Goal: Task Accomplishment & Management: Complete application form

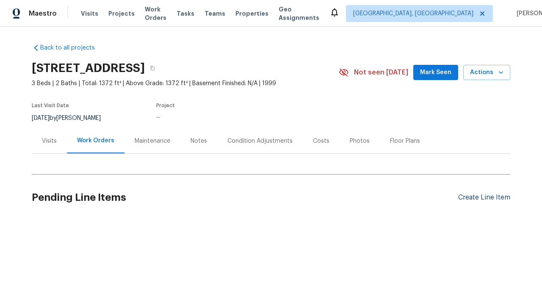
click at [481, 197] on div "Create Line Item" at bounding box center [484, 198] width 52 height 8
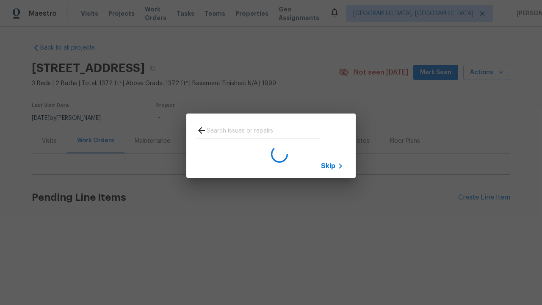
click at [328, 166] on span "Skip" at bounding box center [328, 166] width 14 height 8
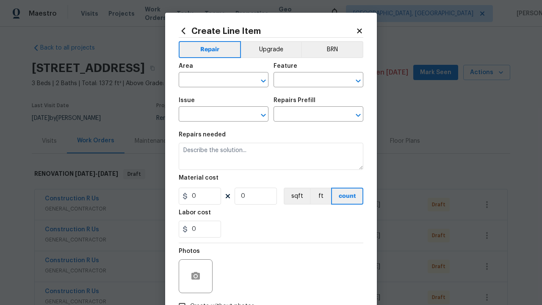
click at [208, 80] on input "text" at bounding box center [212, 80] width 66 height 13
type input "Bedroom"
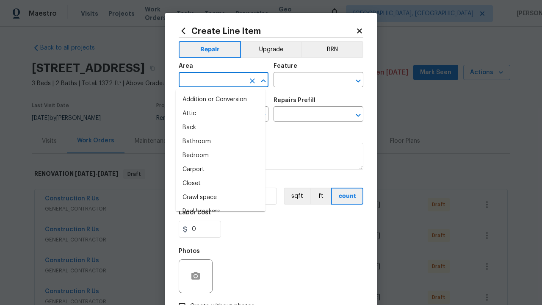
click at [217, 155] on li "Bedroom" at bounding box center [221, 156] width 90 height 14
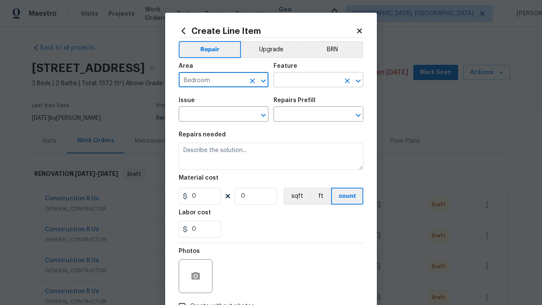
type input "Bedroom"
click at [303, 80] on input "text" at bounding box center [307, 80] width 66 height 13
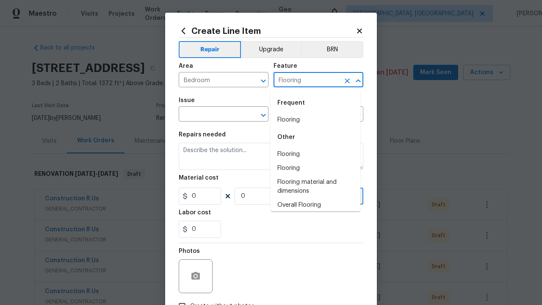
click at [312, 120] on li "Flooring" at bounding box center [316, 120] width 90 height 14
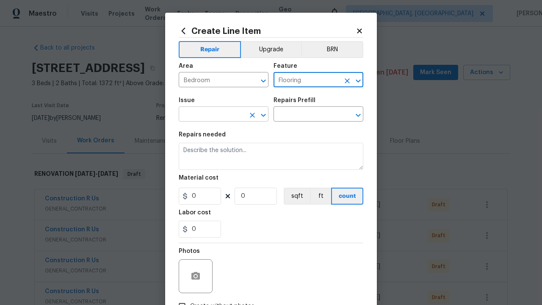
type input "Flooring"
click at [208, 115] on input "text" at bounding box center [212, 114] width 66 height 13
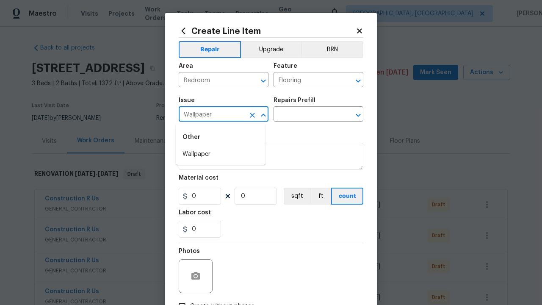
click at [221, 154] on li "Wallpaper" at bounding box center [221, 154] width 90 height 14
type input "Wallpaper"
click at [303, 115] on input "text" at bounding box center [307, 114] width 66 height 13
type input "Walls and Ceiling"
type input "Remove decals $20.00"
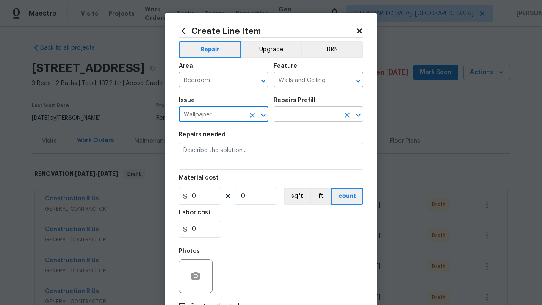
type textarea "Remove decals from door/wall/ceiling"
type input "20"
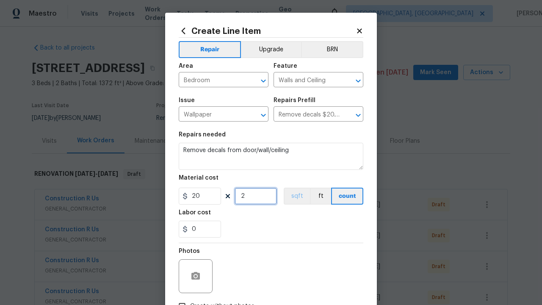
type input "2"
click at [293, 197] on button "sqft" at bounding box center [297, 196] width 26 height 17
click at [179, 298] on input "Create without photos" at bounding box center [182, 306] width 16 height 16
checkbox input "true"
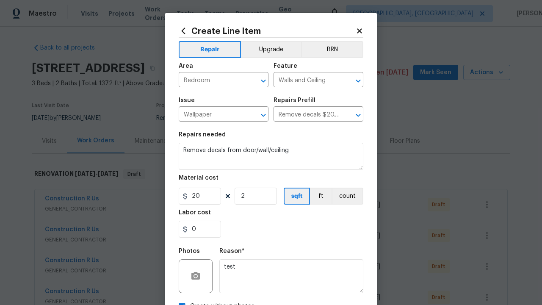
scroll to position [10, 0]
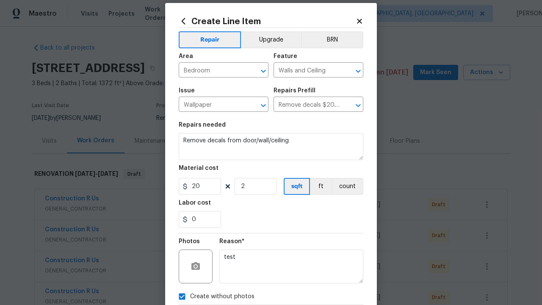
type textarea "test"
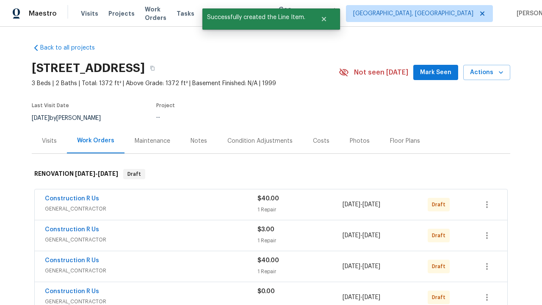
checkbox input "true"
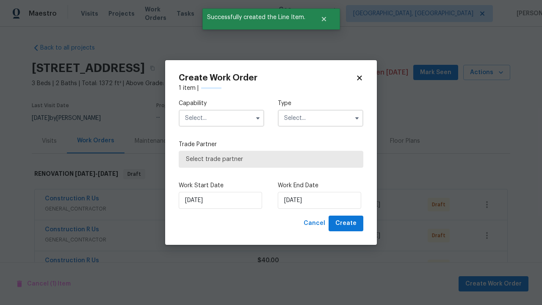
scroll to position [1146, 0]
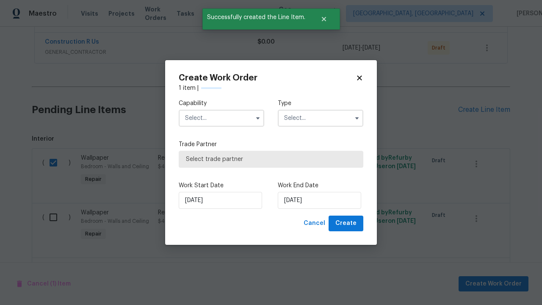
click at [222, 118] on input "text" at bounding box center [222, 118] width 86 height 17
type input "General Contractor"
click at [321, 118] on input "text" at bounding box center [321, 118] width 86 height 17
type input "Renovation"
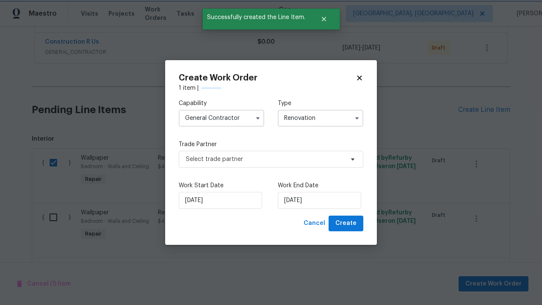
click at [265, 159] on span "Select trade partner" at bounding box center [265, 159] width 158 height 8
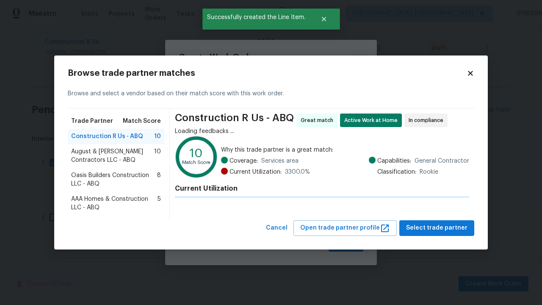
click at [439, 228] on span "Select trade partner" at bounding box center [436, 228] width 61 height 11
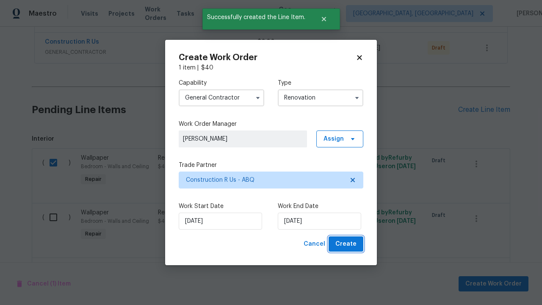
click at [347, 244] on span "Create" at bounding box center [346, 244] width 21 height 11
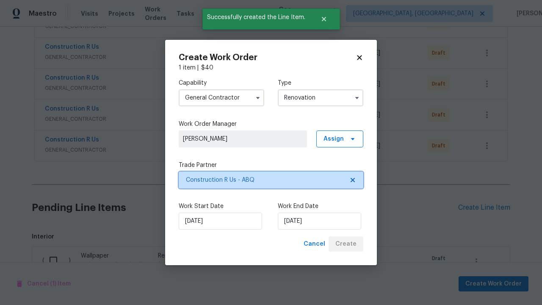
scroll to position [1146, 0]
